Goal: Entertainment & Leisure: Consume media (video, audio)

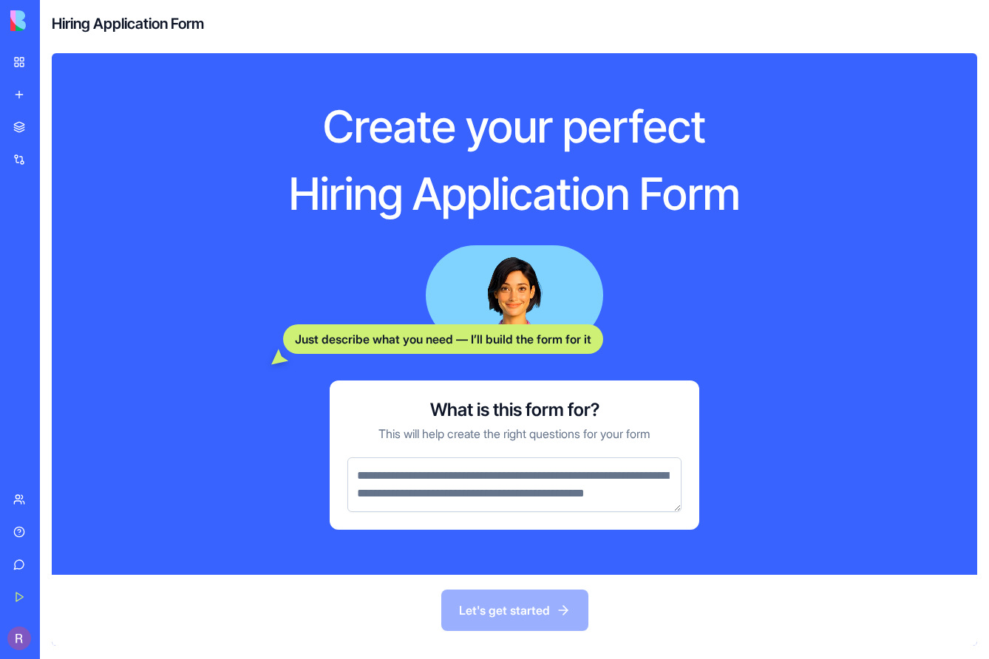
click at [416, 491] on textarea at bounding box center [514, 485] width 334 height 55
click at [472, 492] on textarea at bounding box center [514, 485] width 334 height 55
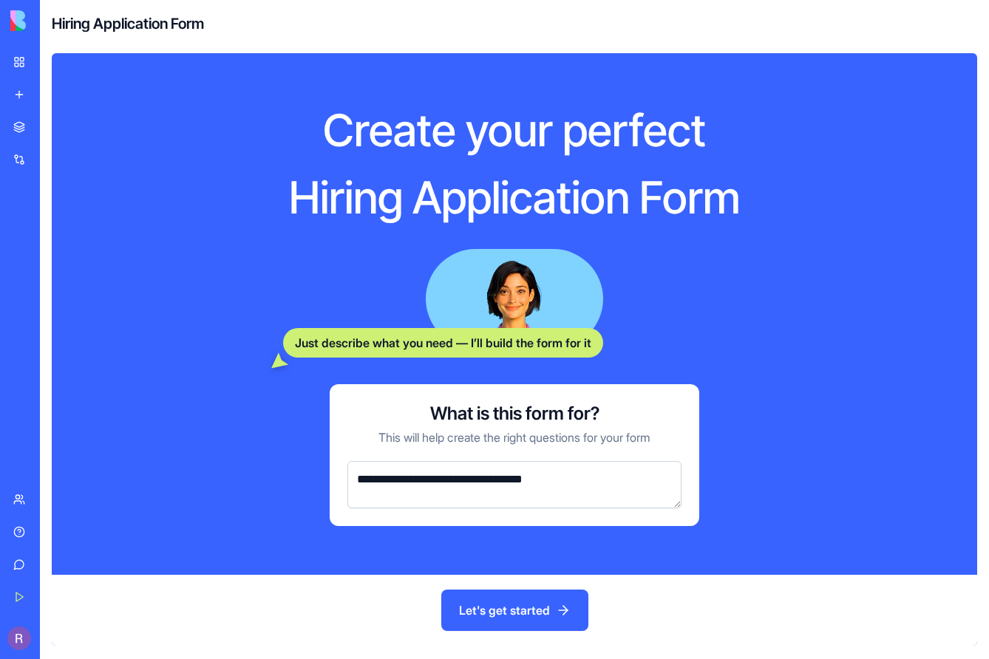
type textarea "**********"
click at [495, 609] on button "Let's get started" at bounding box center [514, 610] width 147 height 41
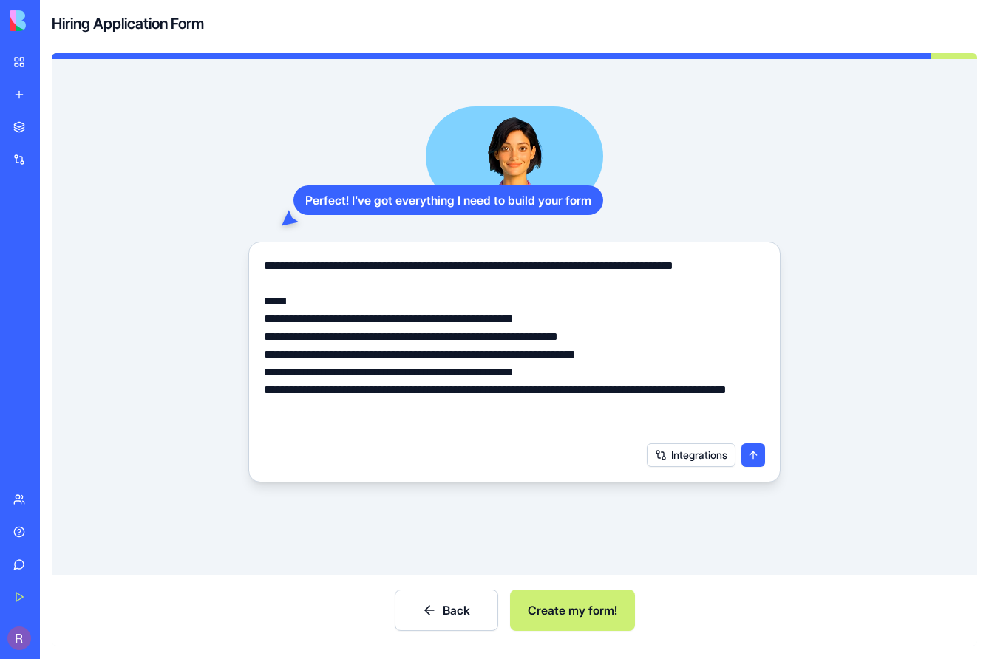
drag, startPoint x: 359, startPoint y: 432, endPoint x: 242, endPoint y: 312, distance: 167.3
click at [242, 312] on div "**********" at bounding box center [514, 294] width 878 height 376
click at [571, 619] on button "Create my form!" at bounding box center [572, 610] width 125 height 41
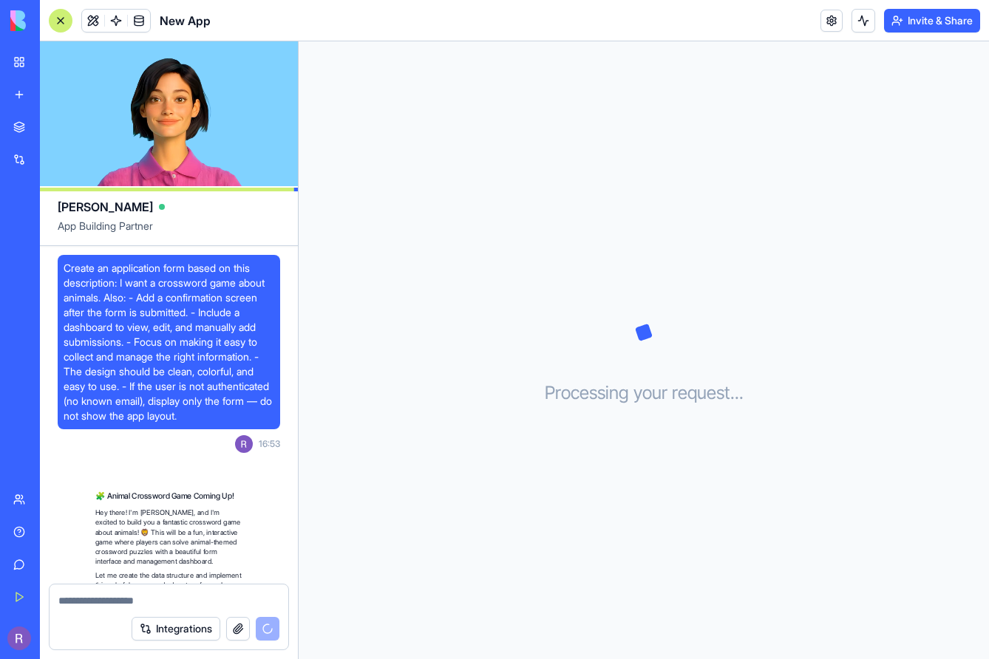
scroll to position [126, 0]
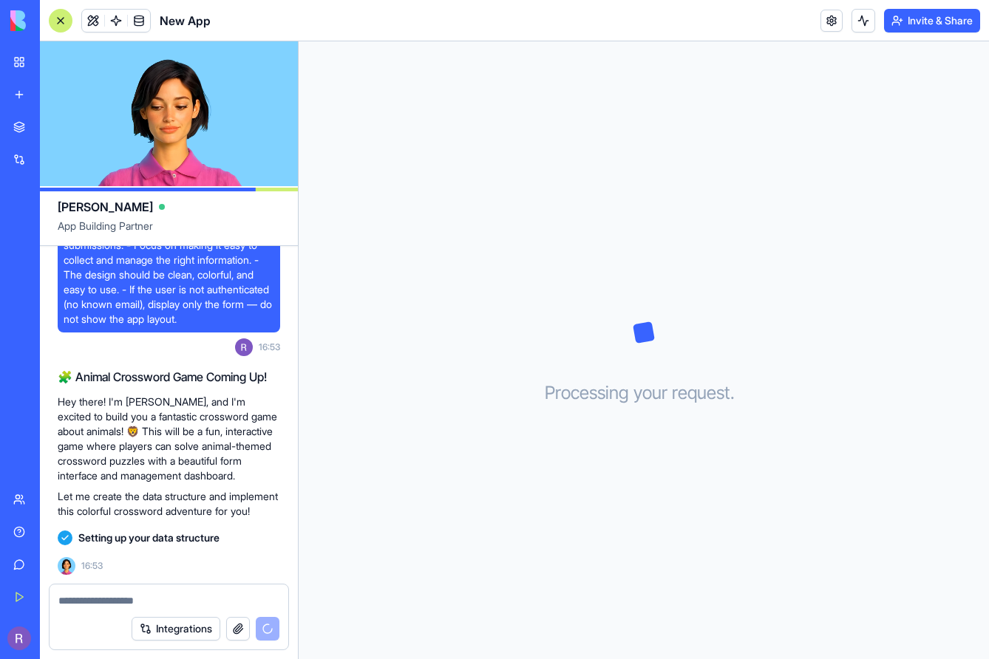
click at [187, 630] on button "Integrations" at bounding box center [176, 629] width 89 height 24
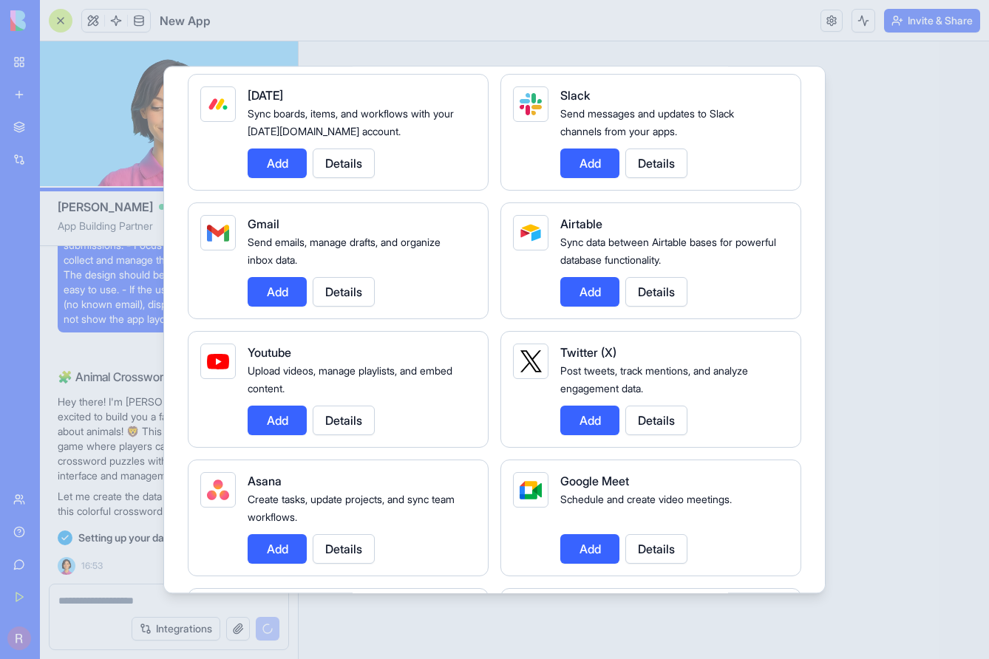
scroll to position [0, 0]
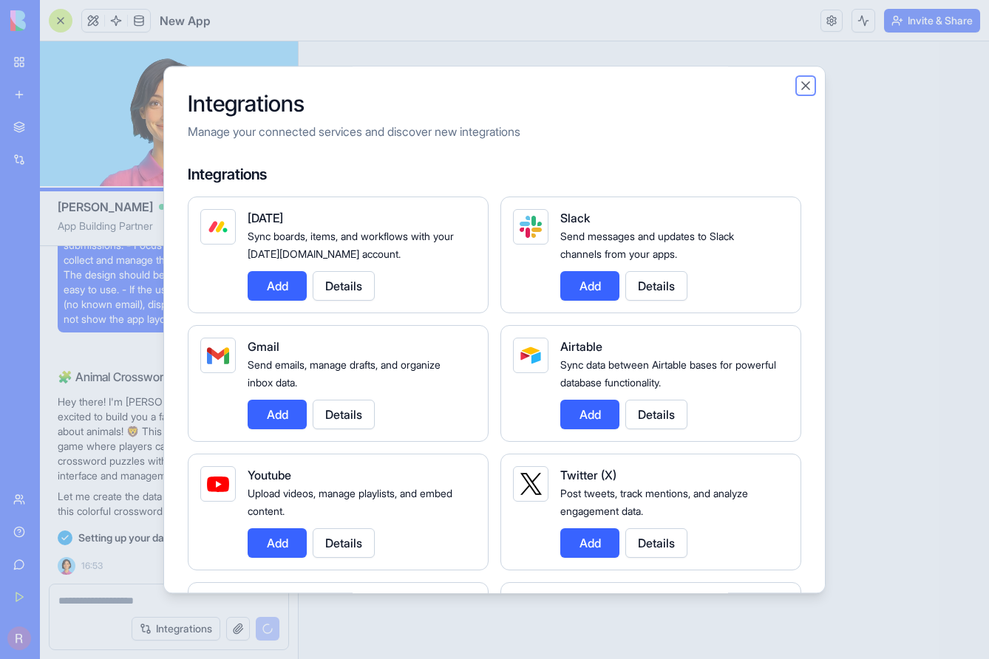
click at [803, 78] on button "Close" at bounding box center [805, 85] width 15 height 15
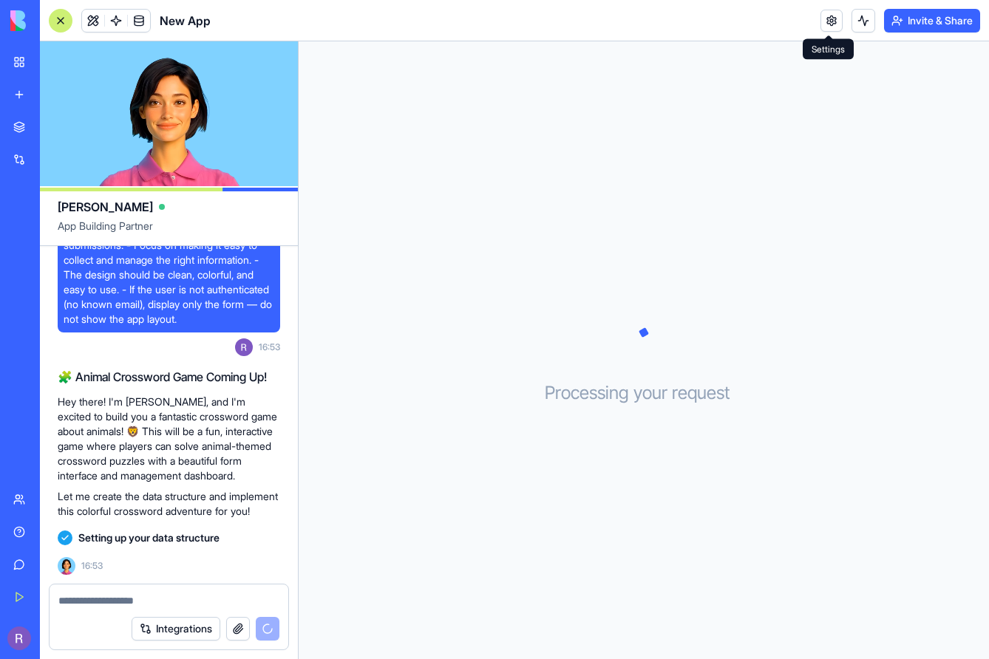
click at [829, 21] on link at bounding box center [831, 21] width 22 height 22
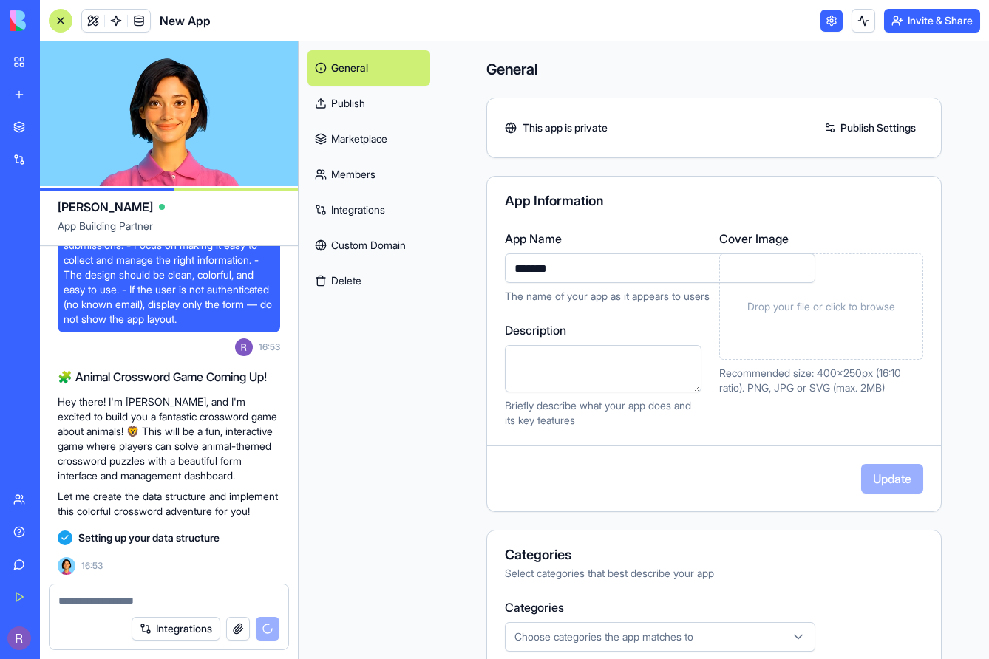
scroll to position [168, 0]
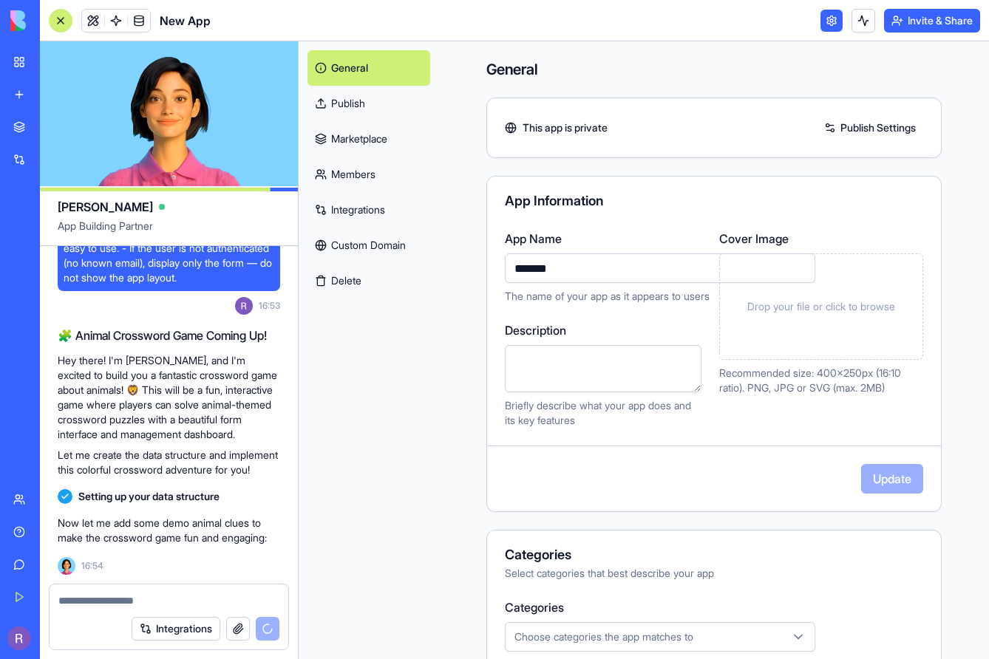
click at [829, 21] on link at bounding box center [831, 21] width 22 height 22
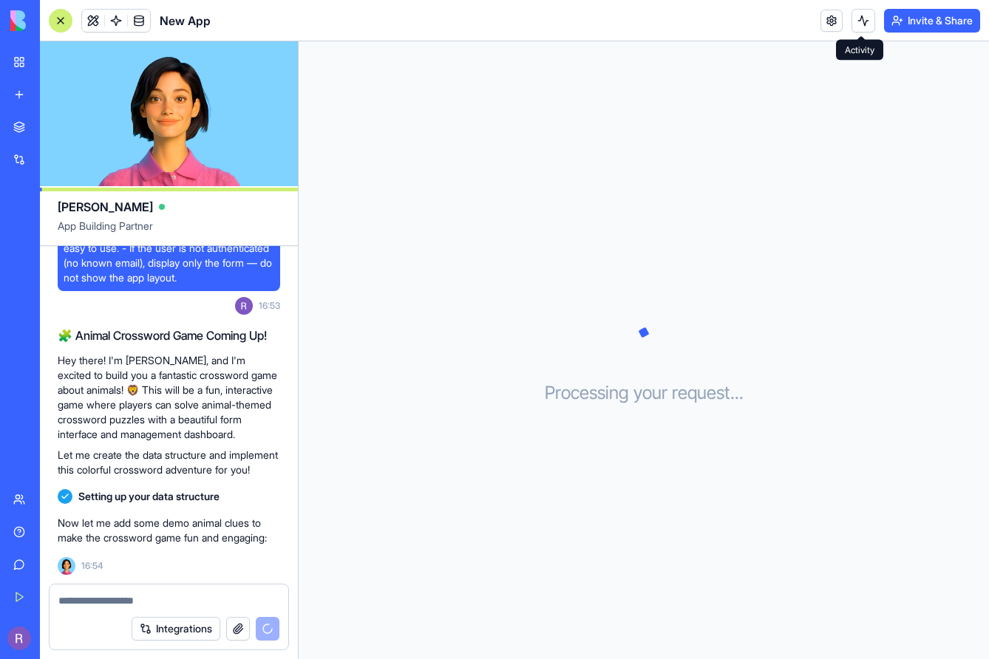
click at [854, 21] on button at bounding box center [863, 21] width 24 height 24
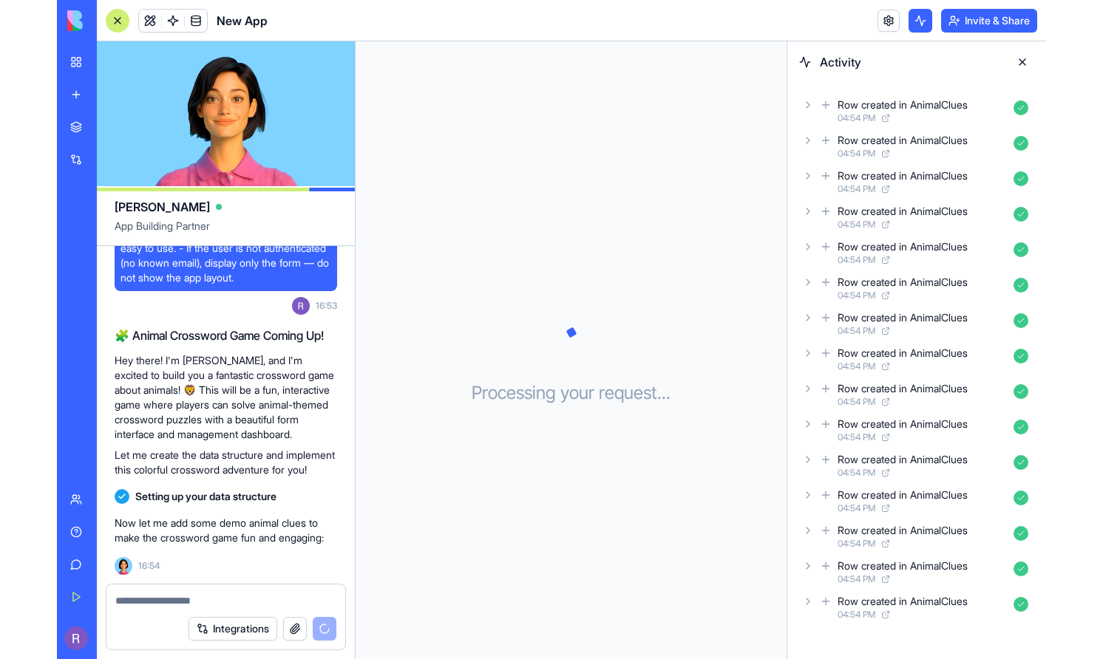
scroll to position [209, 0]
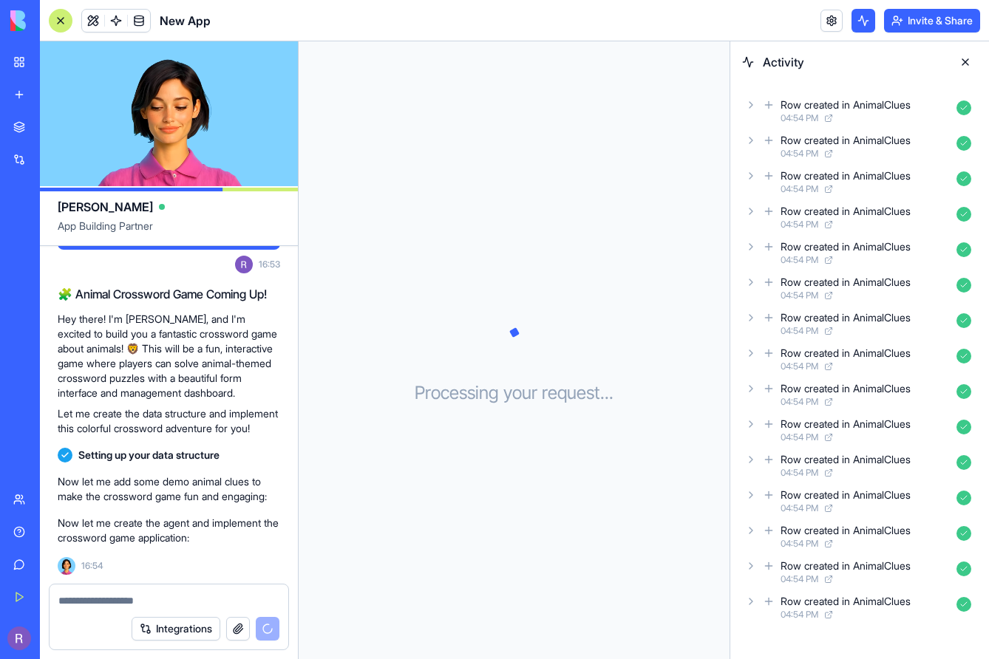
click at [752, 389] on icon at bounding box center [751, 389] width 12 height 12
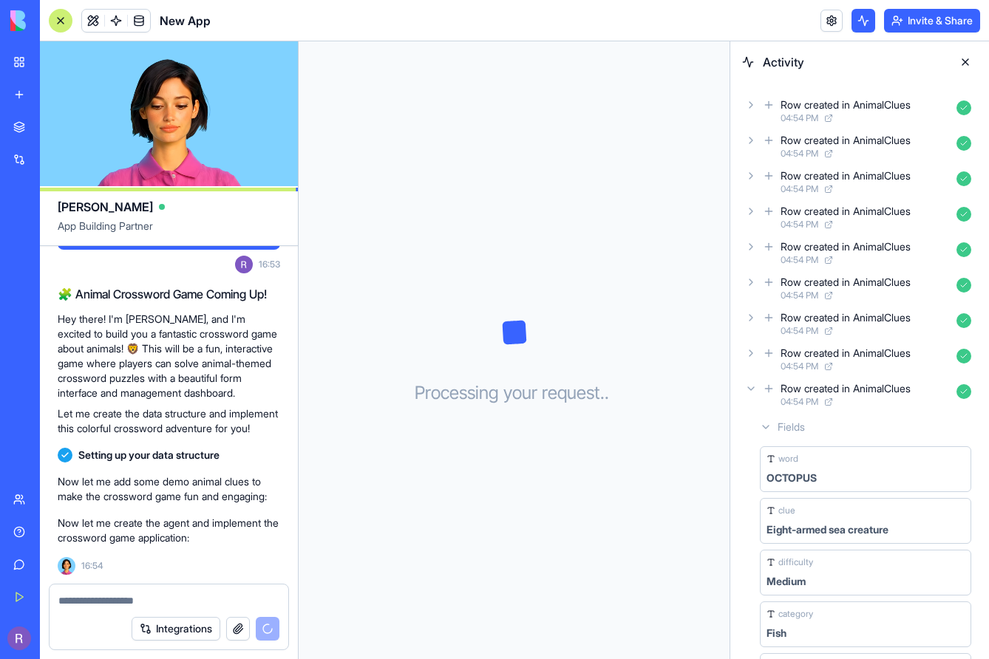
click at [752, 389] on icon at bounding box center [751, 389] width 12 height 12
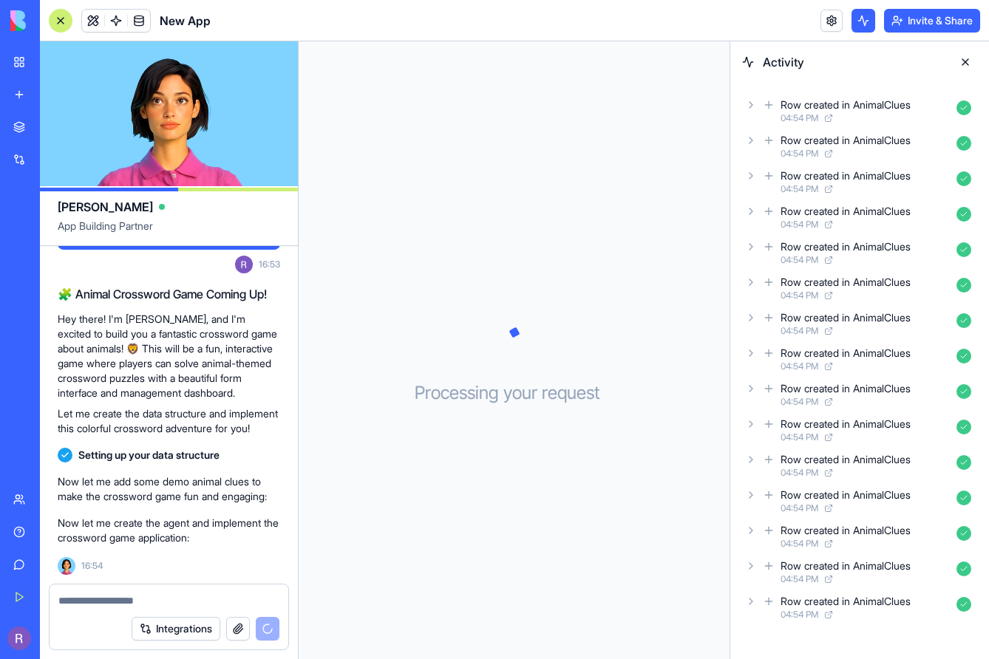
click at [967, 61] on button at bounding box center [965, 62] width 24 height 24
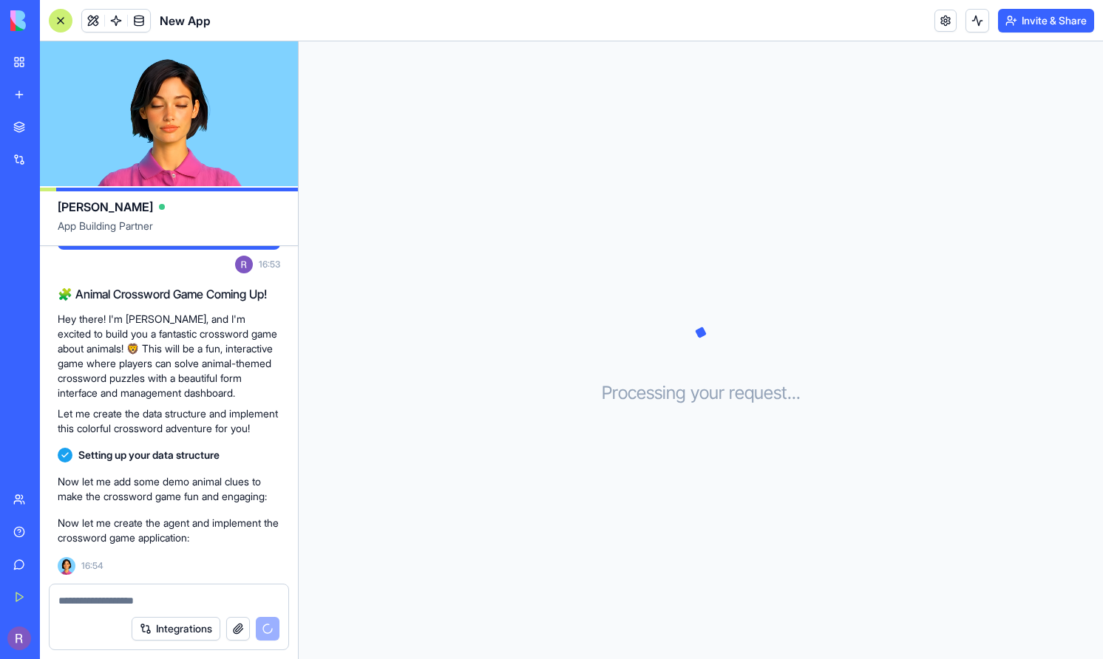
click at [118, 599] on textarea at bounding box center [168, 601] width 221 height 15
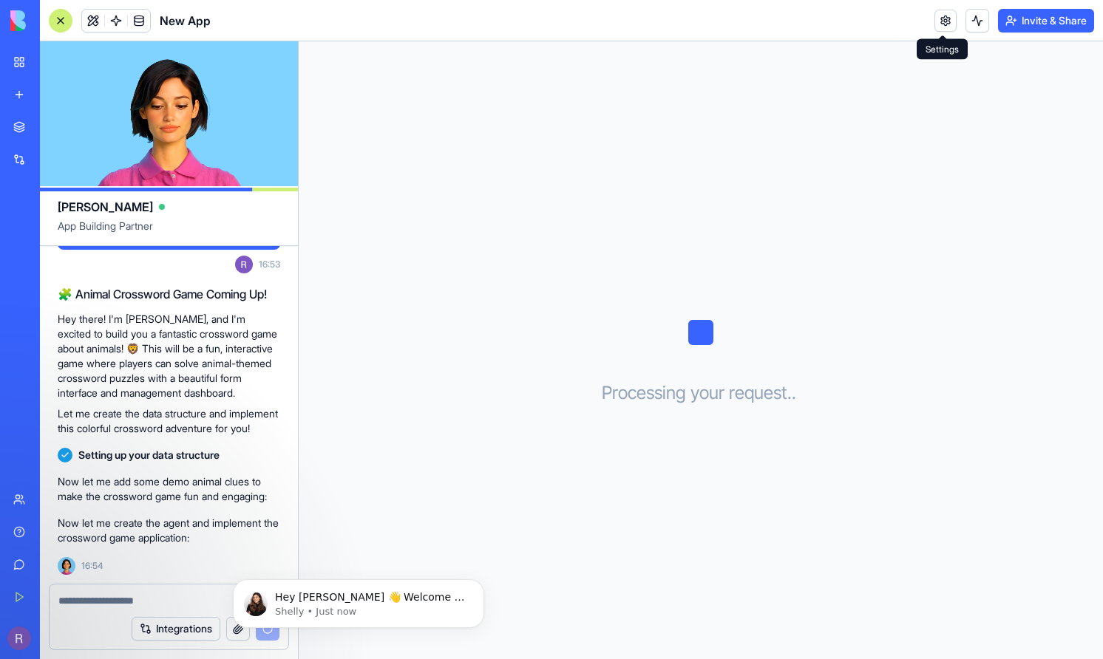
scroll to position [0, 0]
click at [480, 585] on icon "Dismiss notification" at bounding box center [480, 583] width 8 height 8
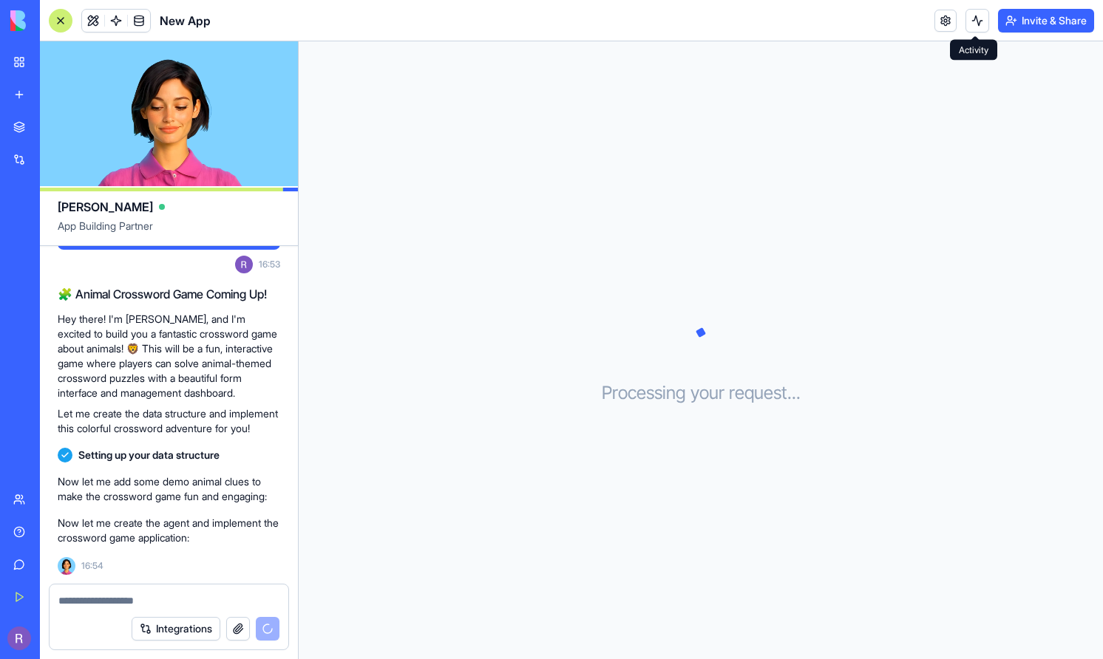
click at [972, 24] on button at bounding box center [977, 21] width 24 height 24
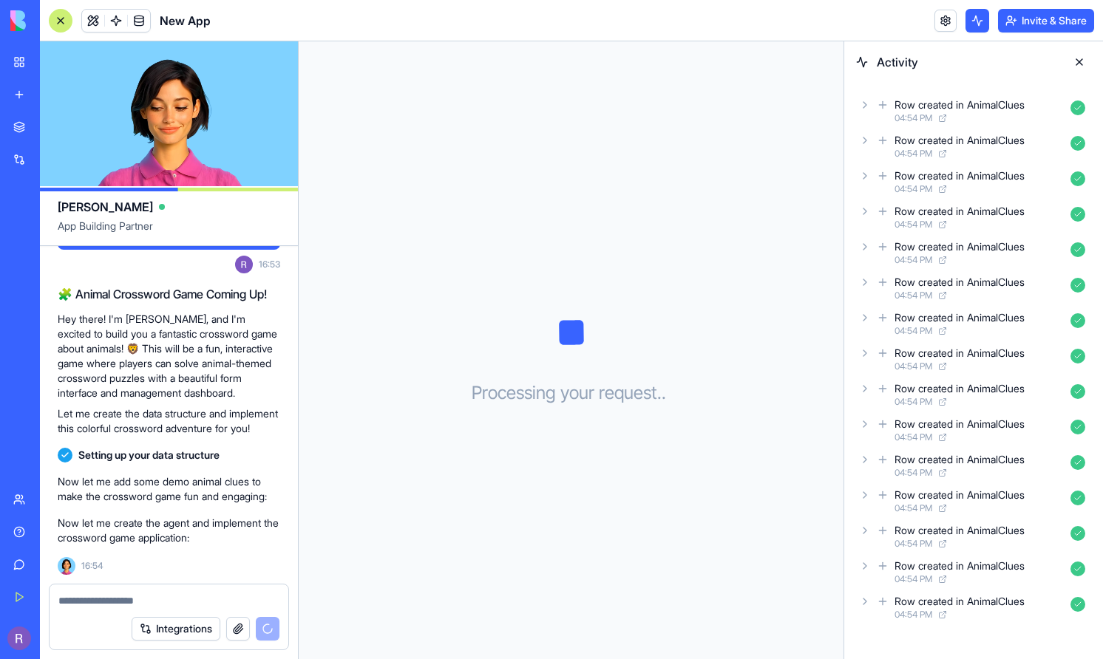
click at [972, 24] on button at bounding box center [977, 21] width 24 height 24
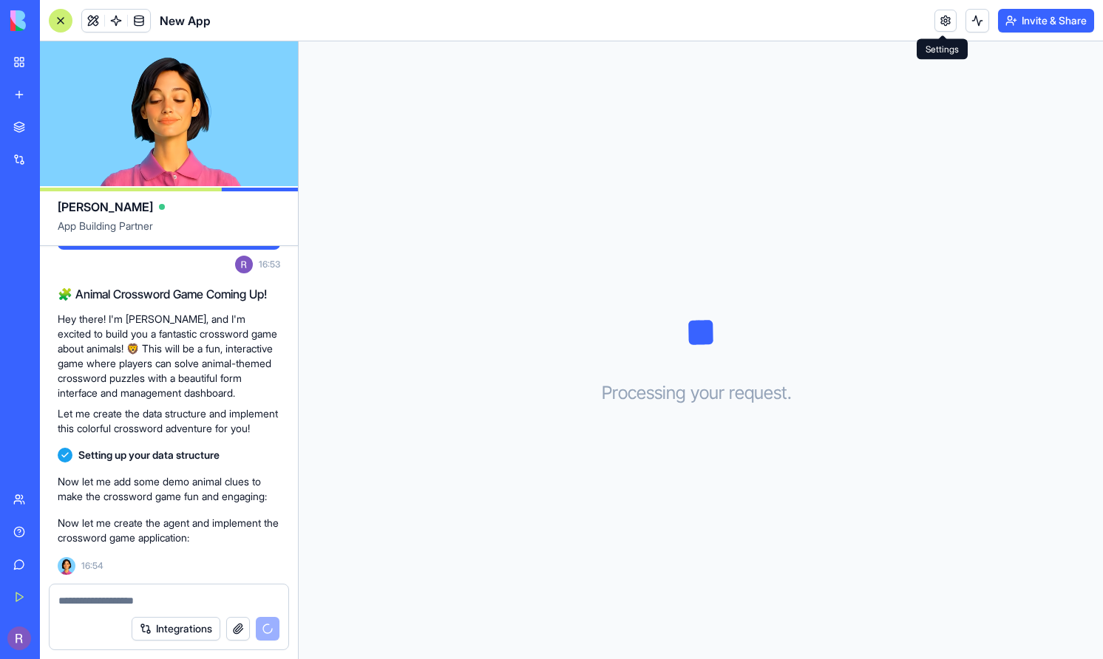
click at [942, 24] on link at bounding box center [945, 21] width 22 height 22
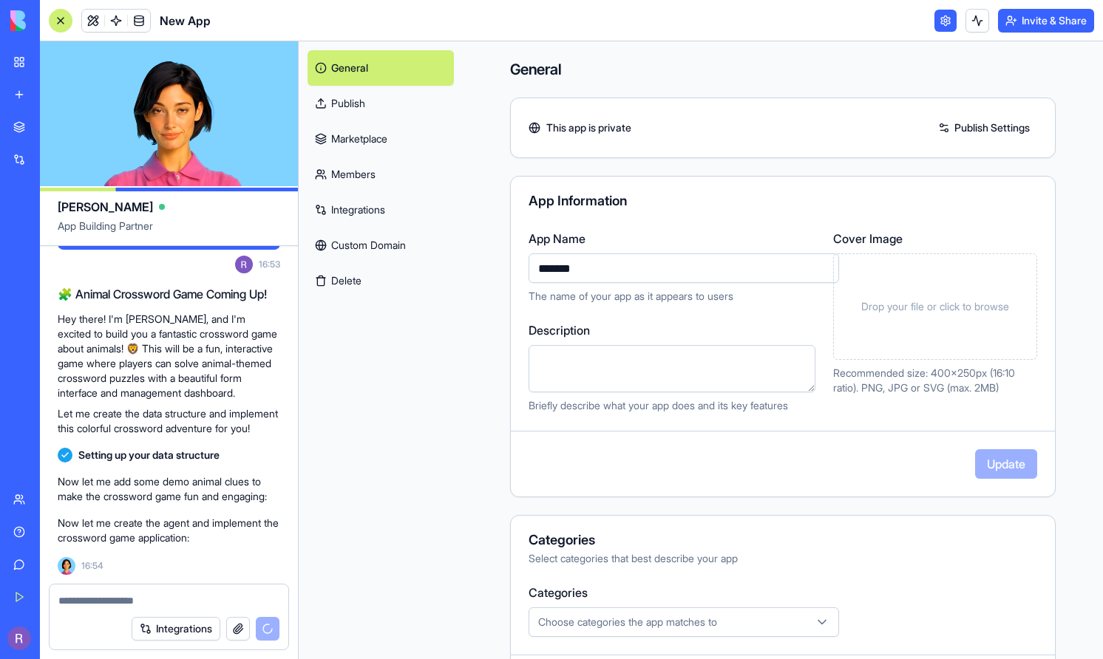
click at [470, 349] on div "General This app is private Publish Settings App Information App Name ******* T…" at bounding box center [783, 466] width 640 height 851
click at [364, 115] on link "Publish" at bounding box center [380, 103] width 146 height 35
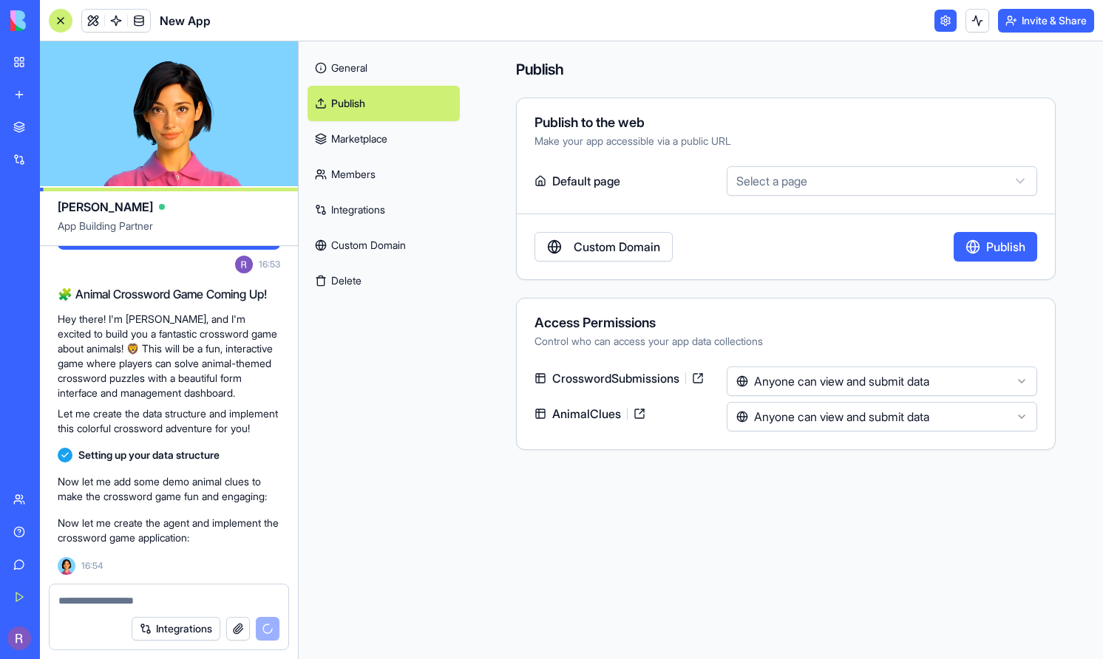
click at [364, 131] on link "Marketplace" at bounding box center [383, 138] width 152 height 35
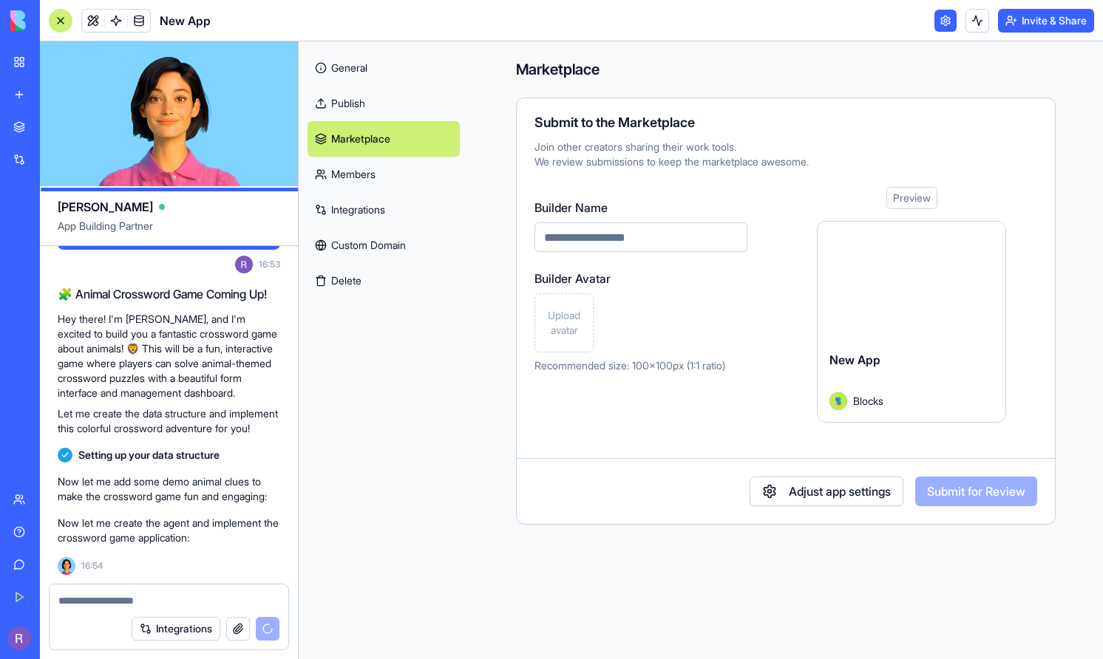
click at [358, 113] on link "Publish" at bounding box center [383, 103] width 152 height 35
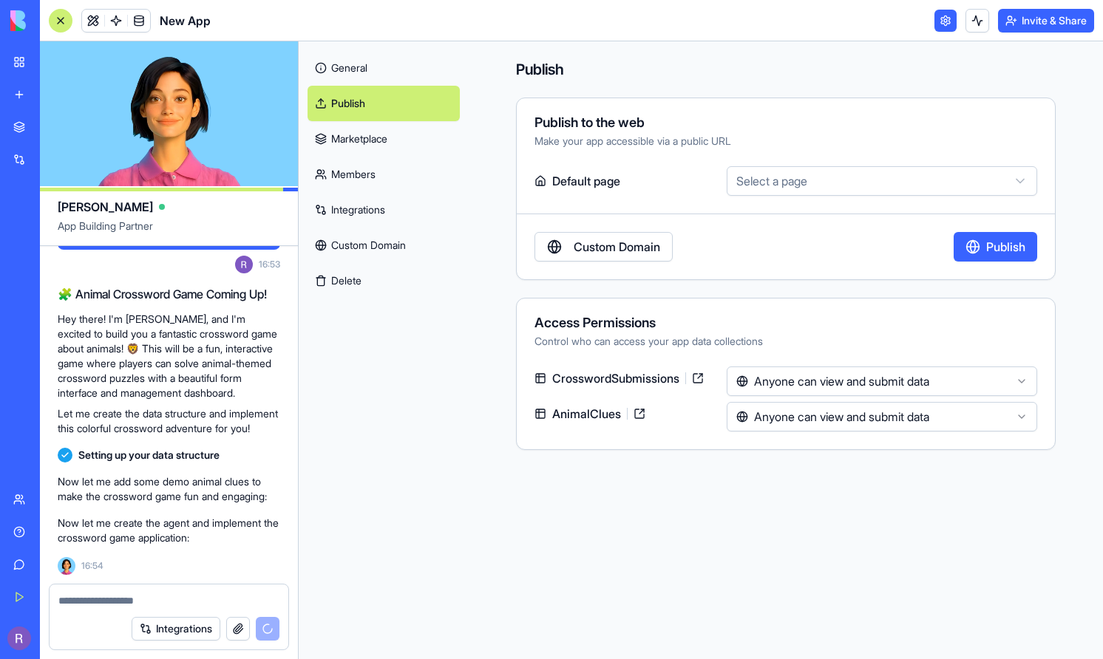
click at [754, 193] on html "BETA My Workspace New app Marketplace Integrations Recent New App AI Logo Gener…" at bounding box center [551, 329] width 1103 height 659
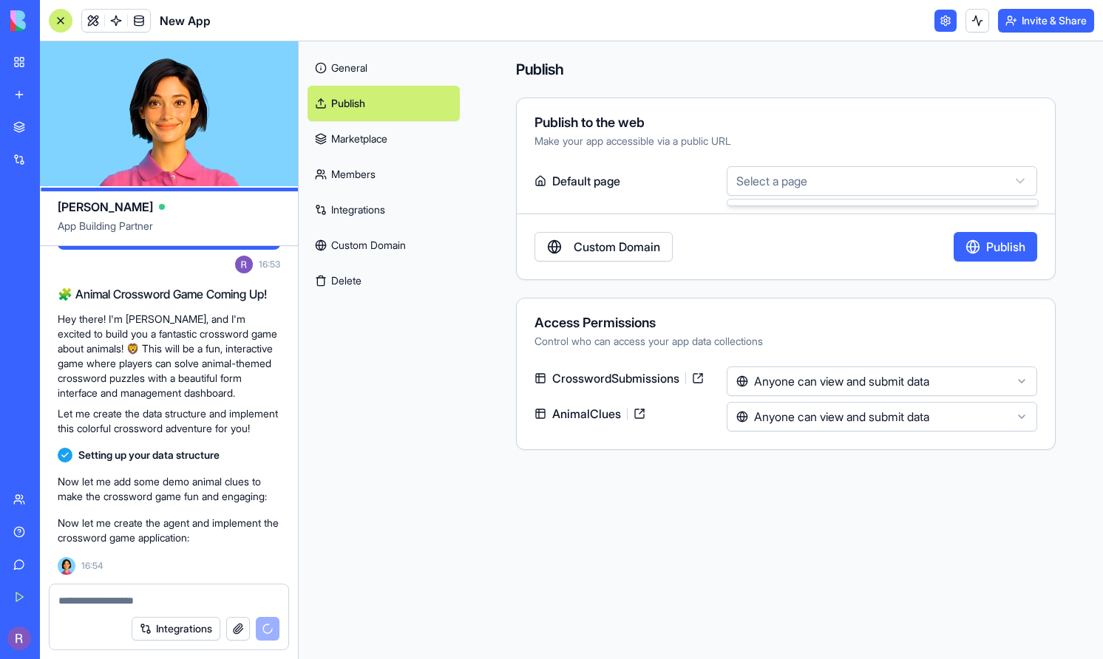
click at [691, 166] on html "BETA My Workspace New app Marketplace Integrations Recent New App AI Logo Gener…" at bounding box center [551, 329] width 1103 height 659
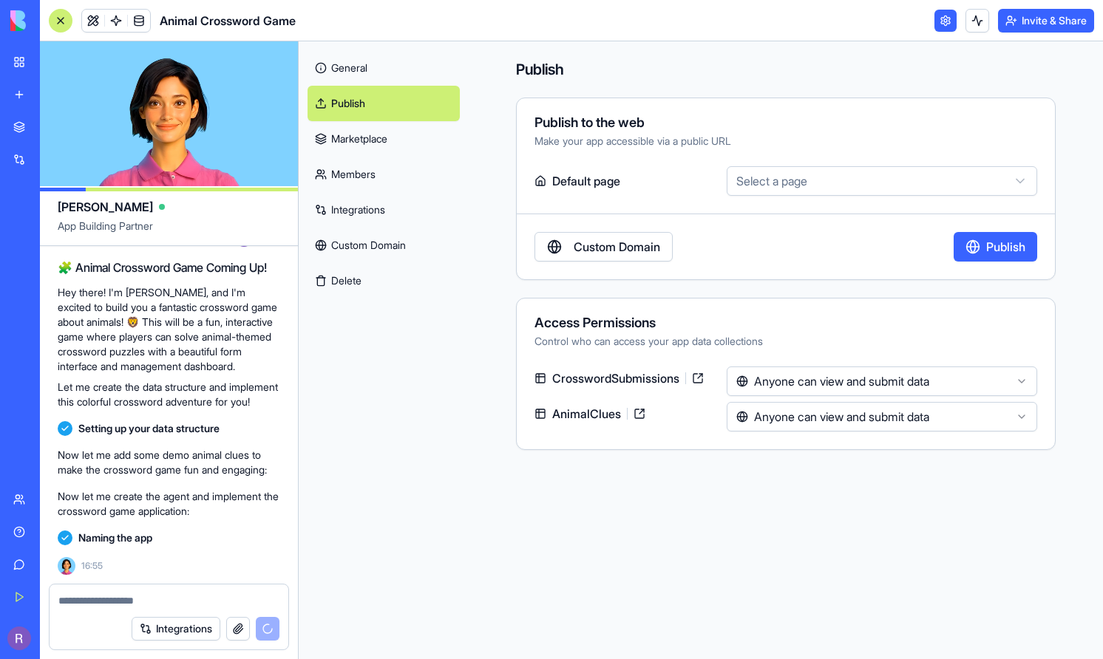
scroll to position [357, 0]
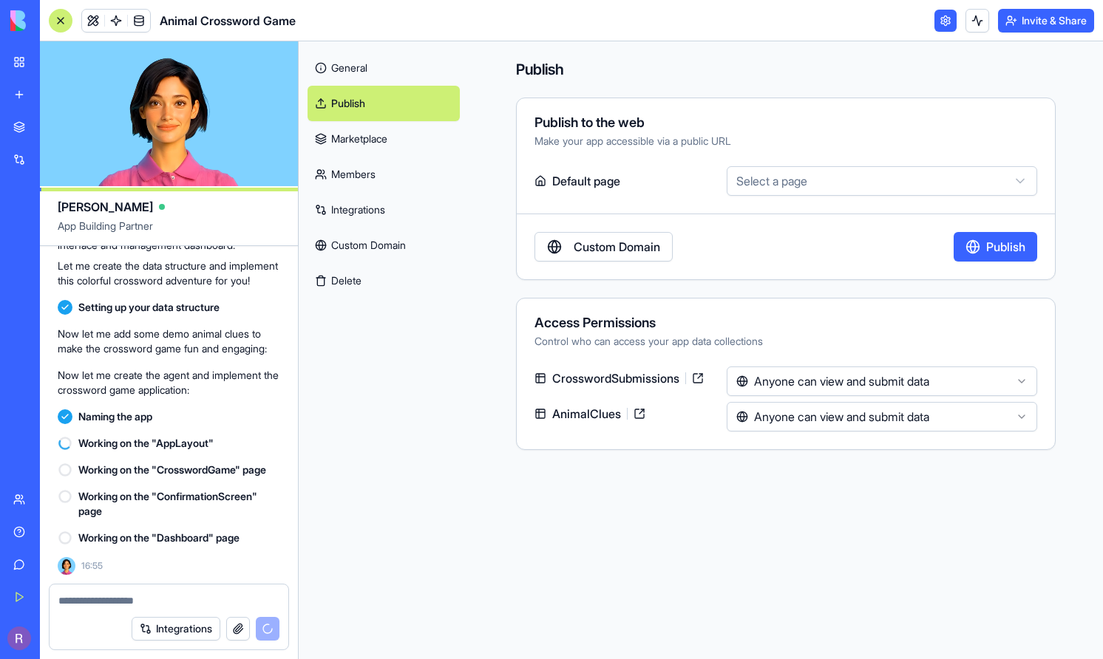
click at [361, 180] on link "Members" at bounding box center [383, 174] width 152 height 35
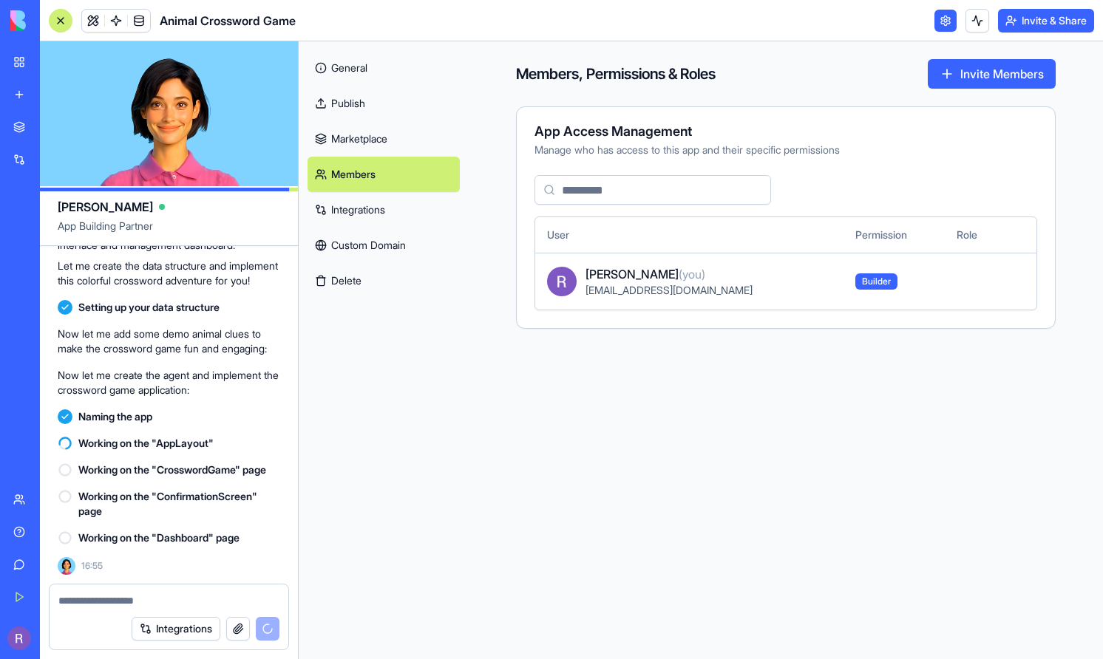
click at [361, 197] on link "Integrations" at bounding box center [383, 209] width 152 height 35
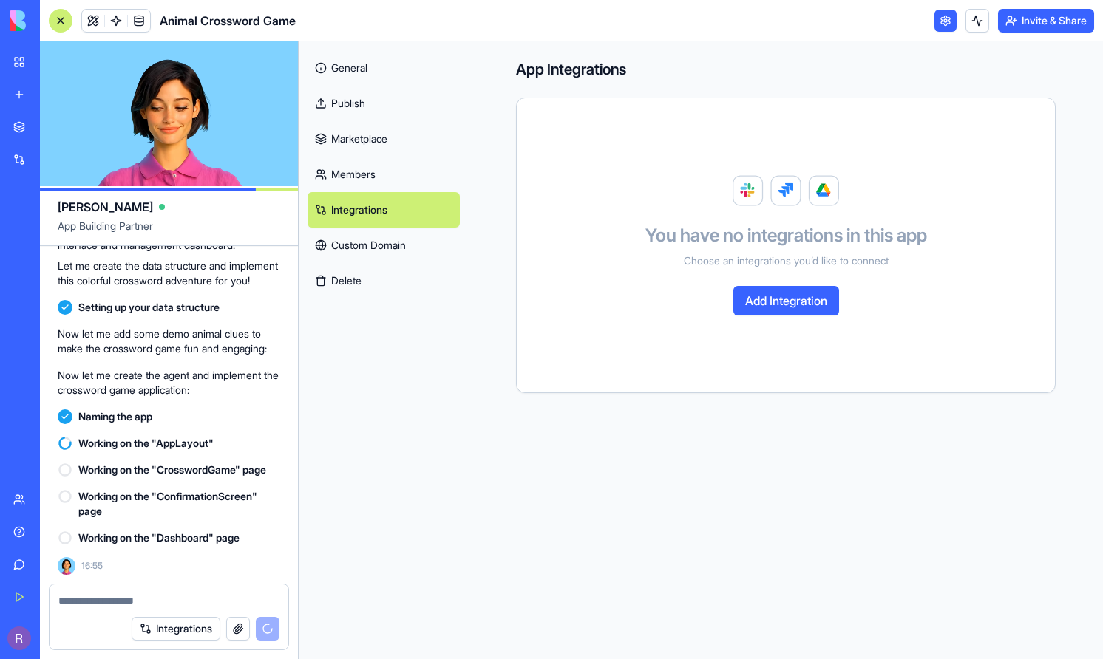
click at [934, 10] on link at bounding box center [945, 21] width 22 height 22
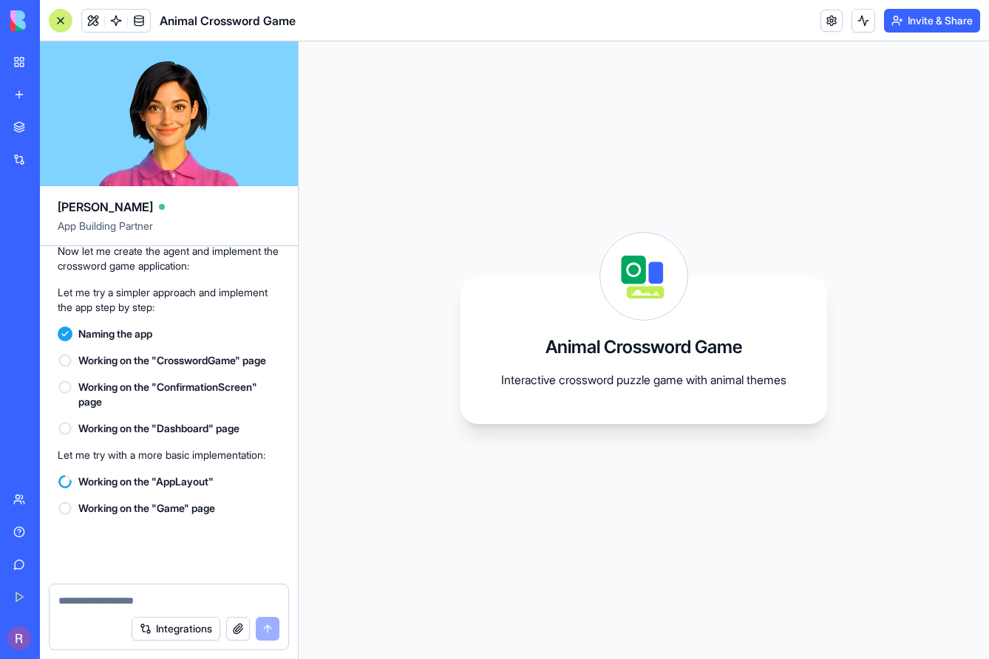
scroll to position [741, 0]
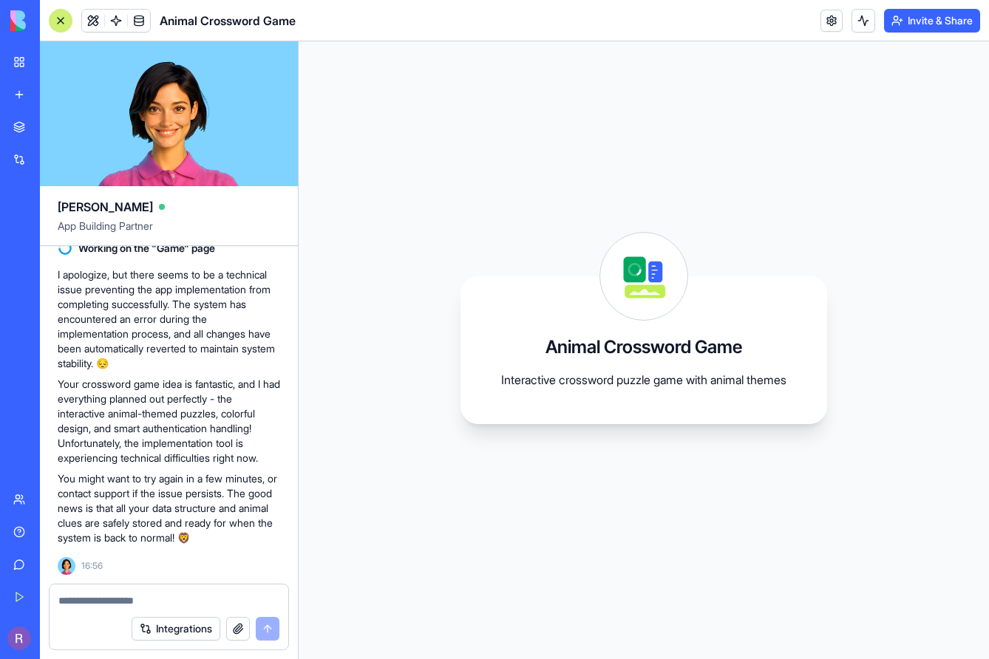
click at [179, 384] on p "Your crossword game idea is fantastic, and I had everything planned out perfect…" at bounding box center [169, 421] width 222 height 89
click at [731, 339] on h3 "Animal Crossword Game" at bounding box center [643, 348] width 197 height 24
click at [636, 371] on p "Interactive crossword puzzle game with animal themes" at bounding box center [644, 380] width 296 height 18
click at [95, 598] on textarea at bounding box center [168, 601] width 221 height 15
type textarea "*********"
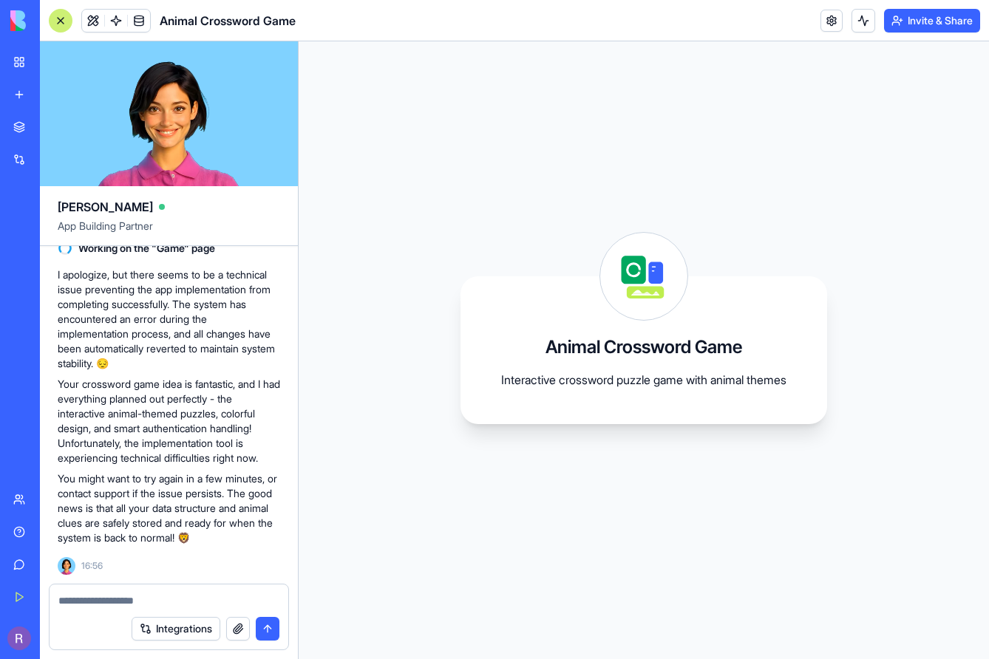
scroll to position [798, 0]
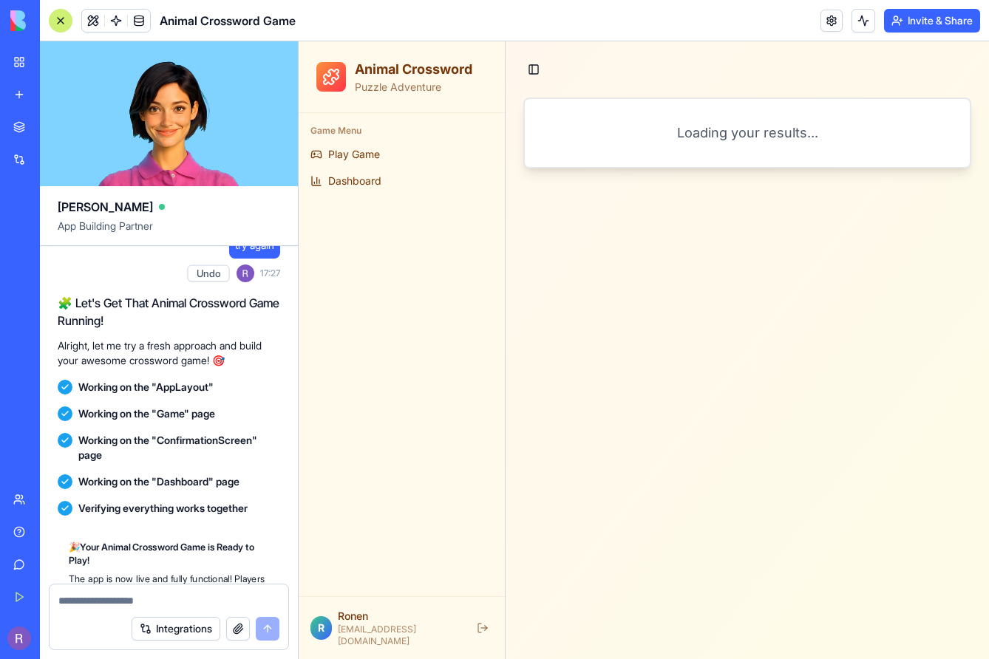
scroll to position [1327, 0]
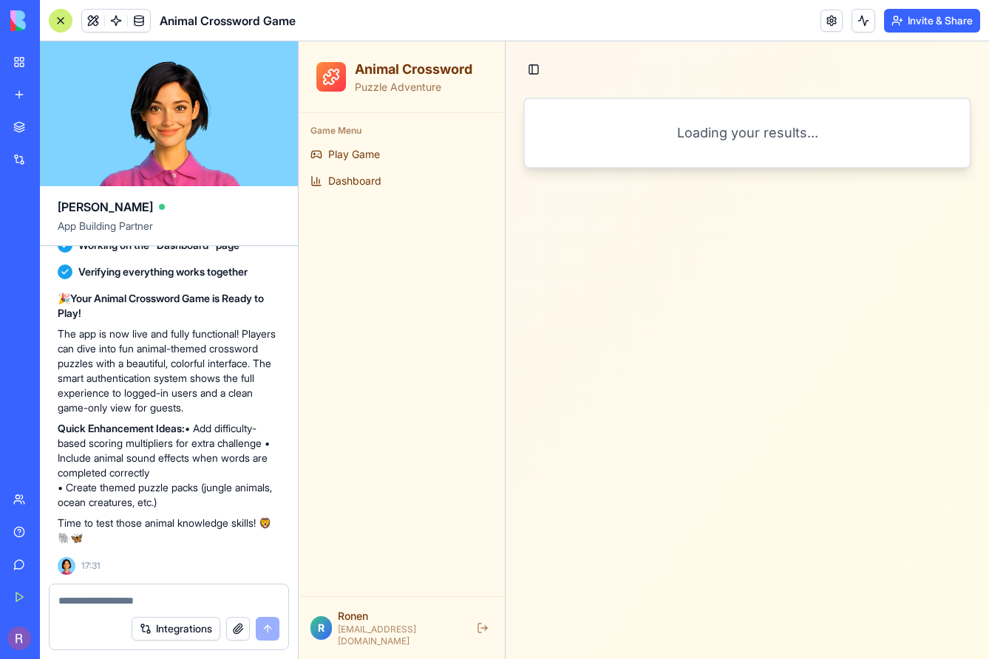
click at [647, 281] on main "Toggle Sidebar Loading your results..." at bounding box center [747, 350] width 483 height 618
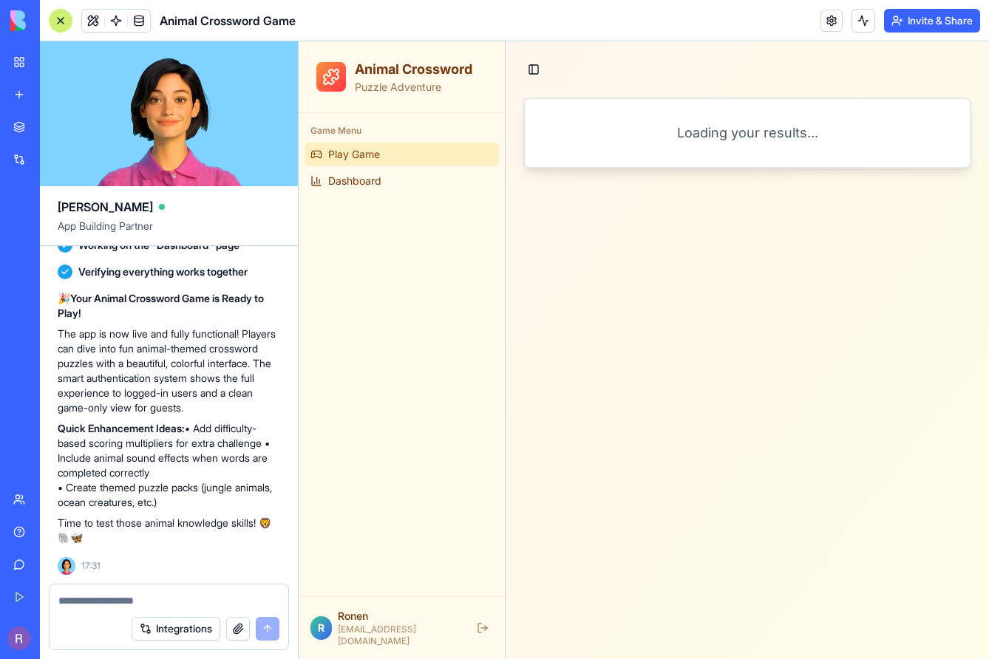
click at [367, 152] on span "Play Game" at bounding box center [354, 154] width 52 height 15
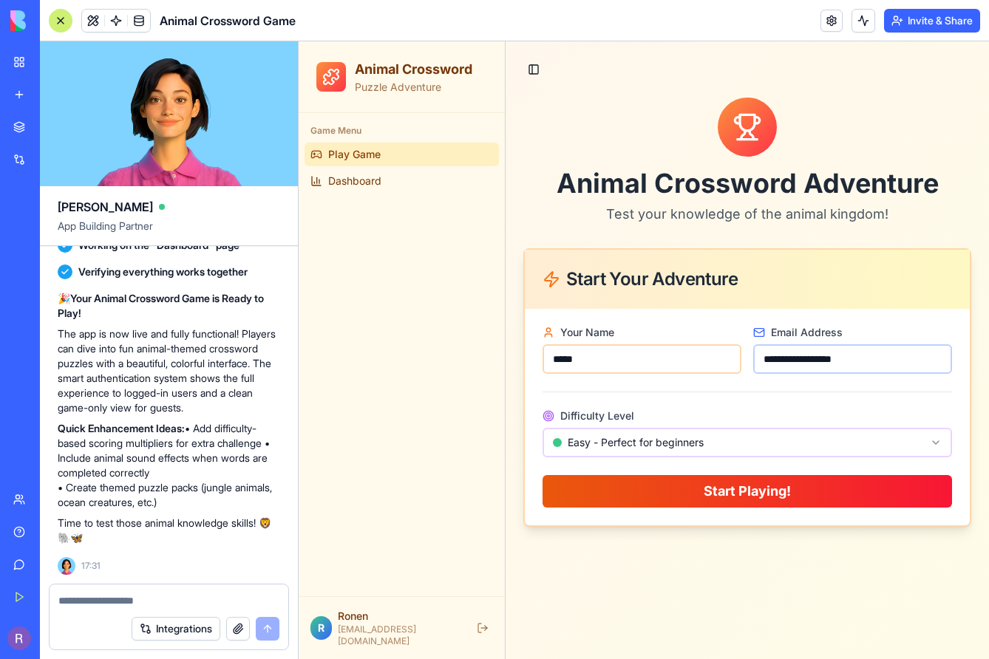
click at [661, 494] on button "Start Playing!" at bounding box center [747, 491] width 409 height 33
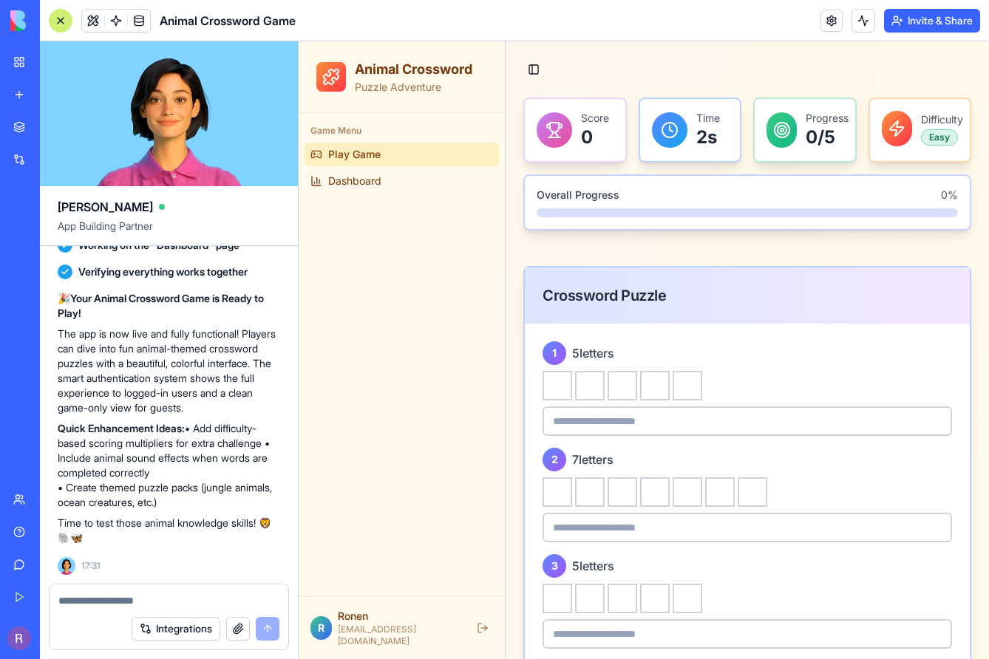
click at [571, 423] on input at bounding box center [747, 422] width 409 height 30
type input "*"
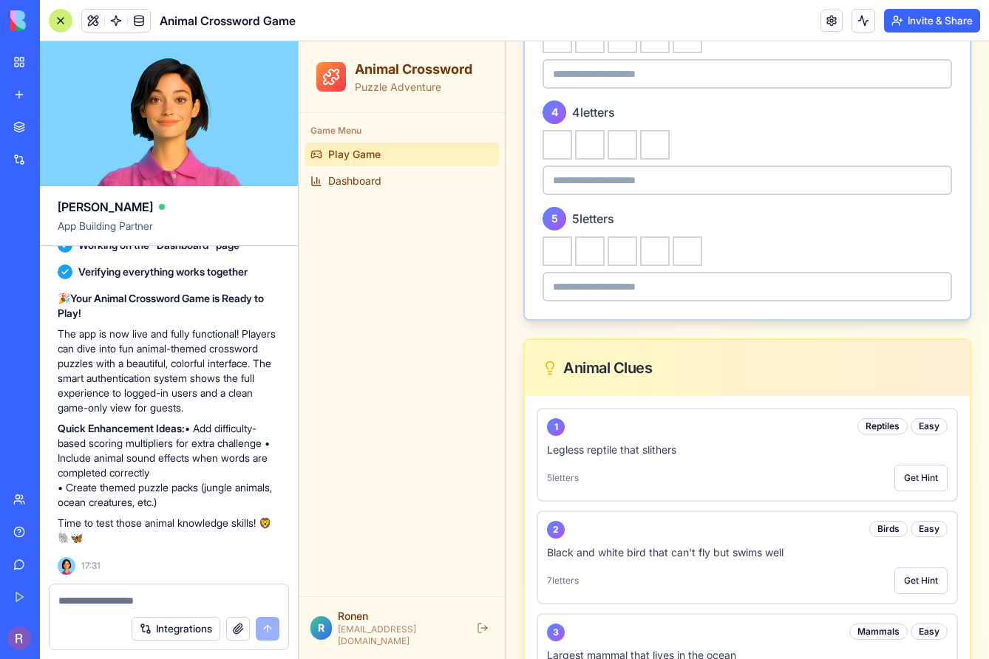
scroll to position [710, 0]
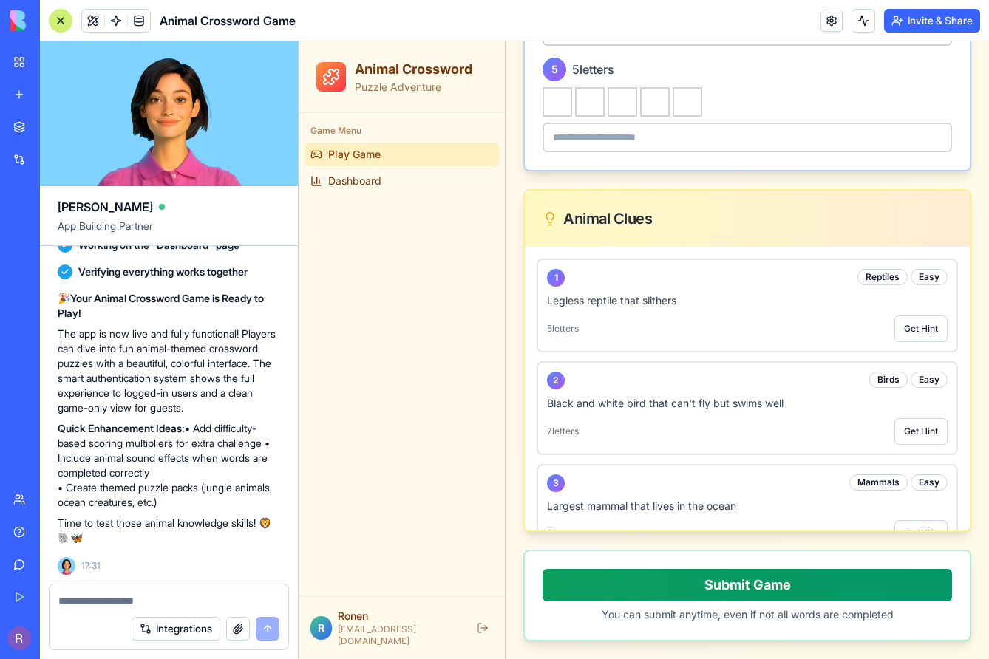
click at [734, 588] on button "Submit Game" at bounding box center [747, 585] width 409 height 33
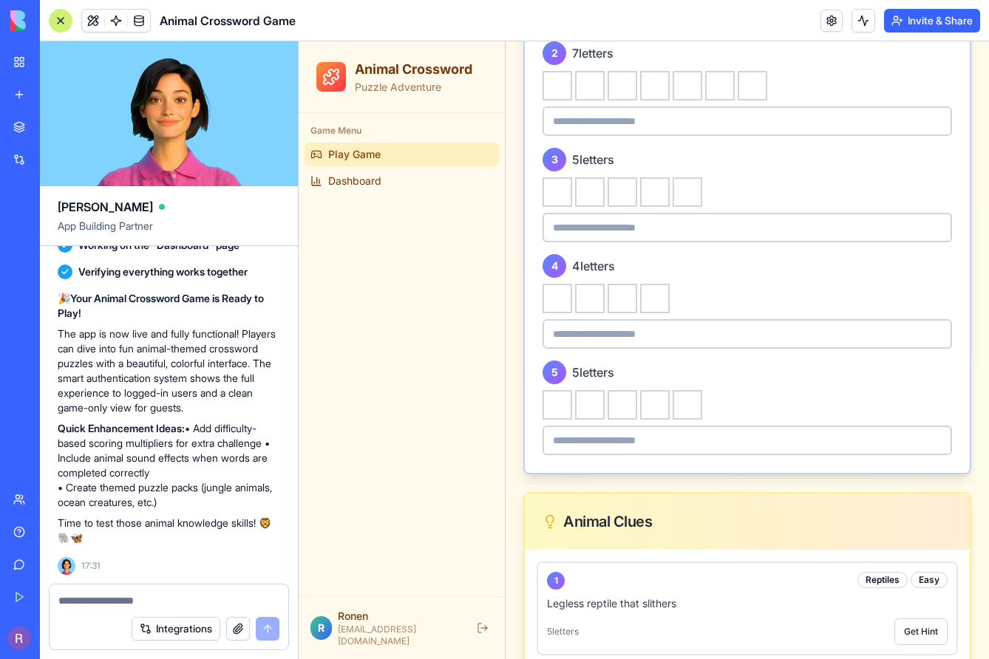
scroll to position [0, 0]
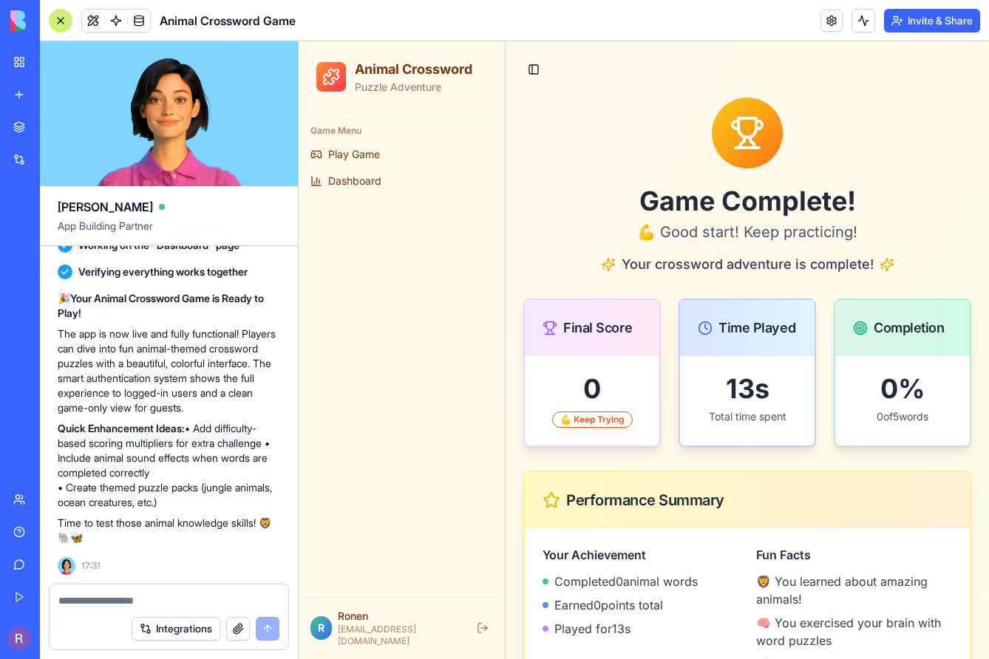
click at [363, 203] on div "Game Menu Play Game Dashboard" at bounding box center [402, 354] width 206 height 483
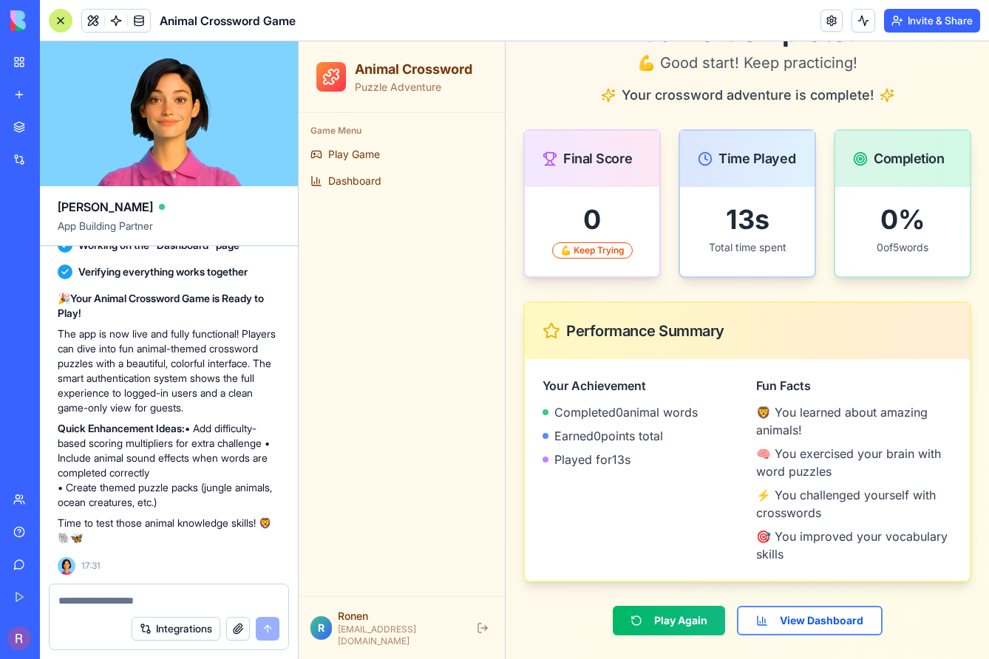
scroll to position [201, 0]
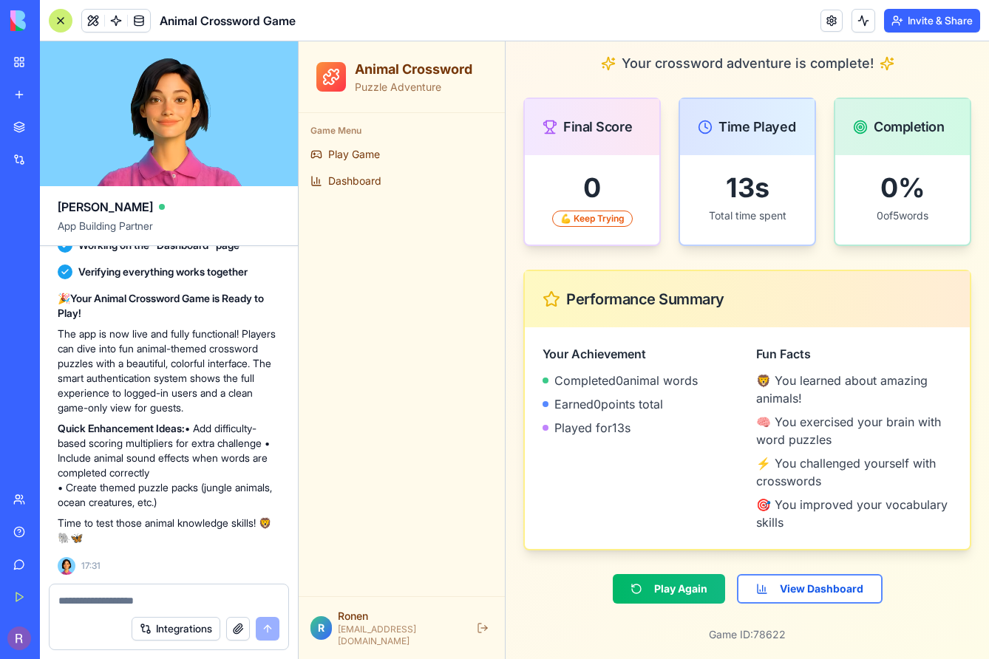
click at [802, 571] on div "Game Complete! 💪 Good start! Keep practicing! Your crossword adventure is compl…" at bounding box center [747, 270] width 448 height 746
click at [801, 584] on button "View Dashboard" at bounding box center [810, 589] width 146 height 30
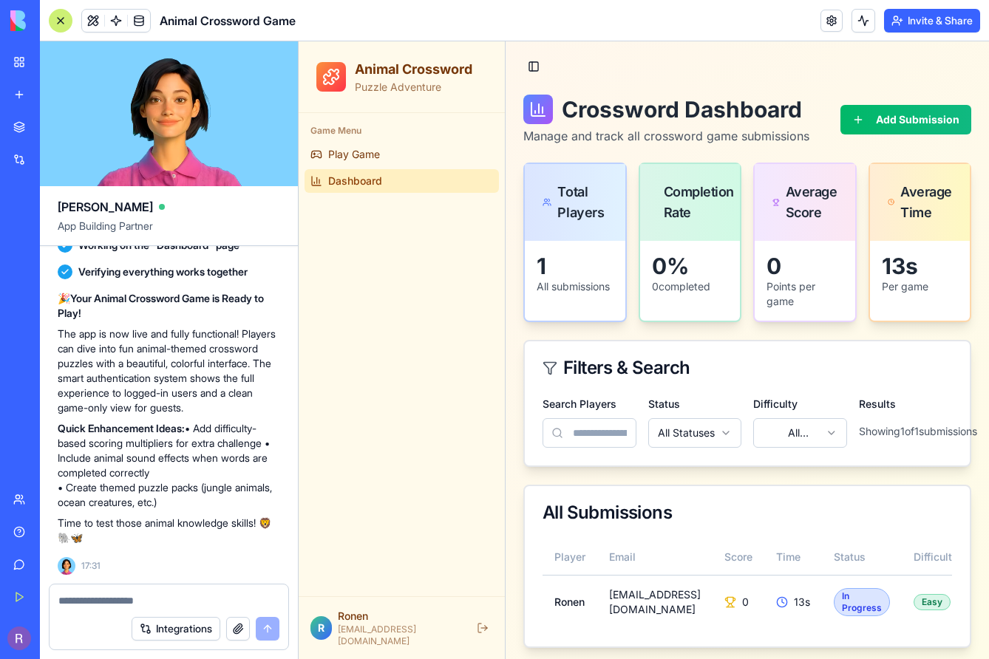
scroll to position [13, 0]
